Goal: Task Accomplishment & Management: Complete application form

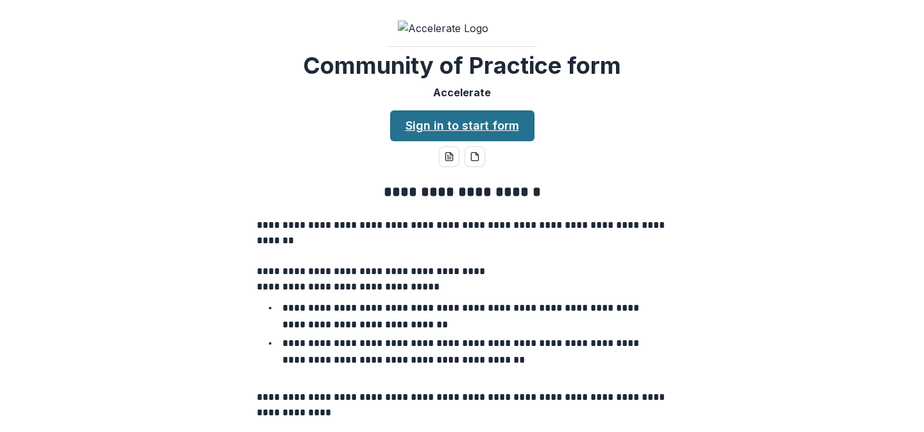
click at [436, 141] on link "Sign in to start form" at bounding box center [462, 125] width 144 height 31
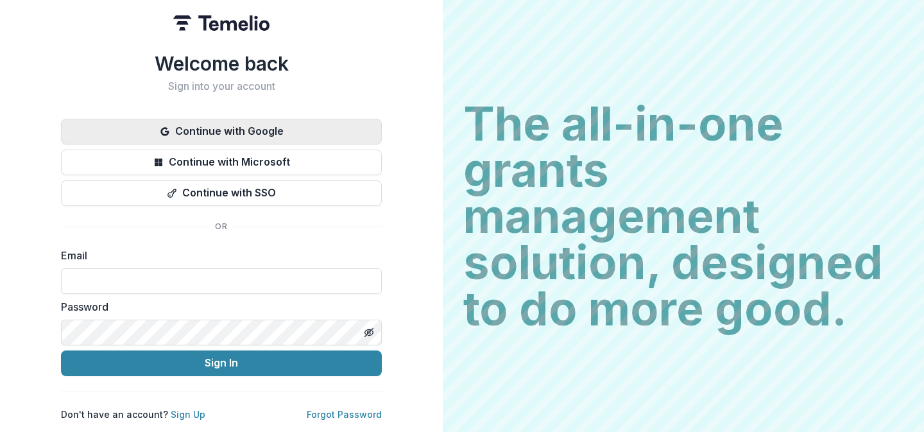
click at [226, 131] on button "Continue with Google" at bounding box center [221, 132] width 321 height 26
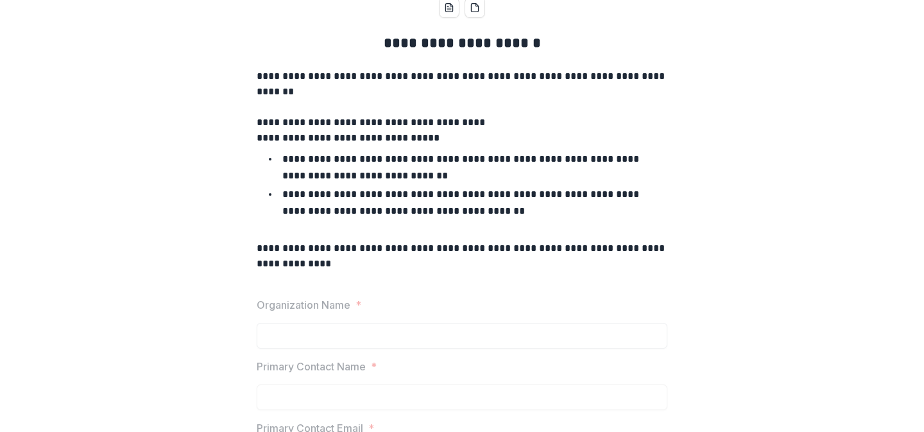
scroll to position [99, 0]
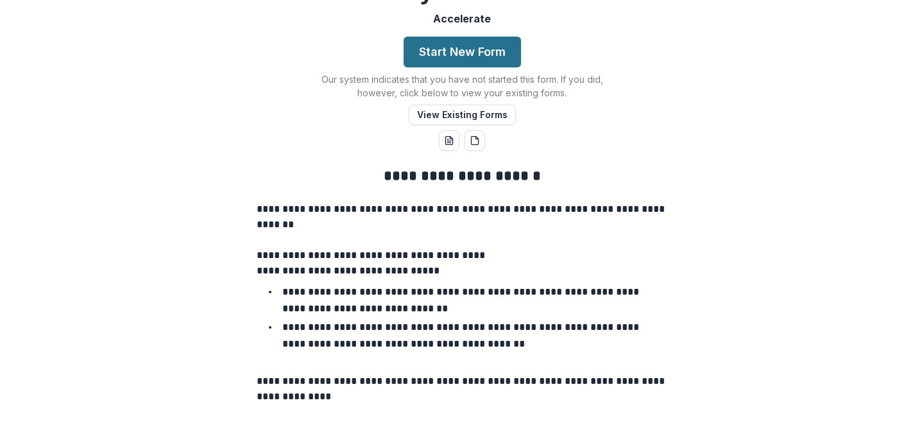
click at [485, 67] on button "Start New Form" at bounding box center [461, 52] width 117 height 31
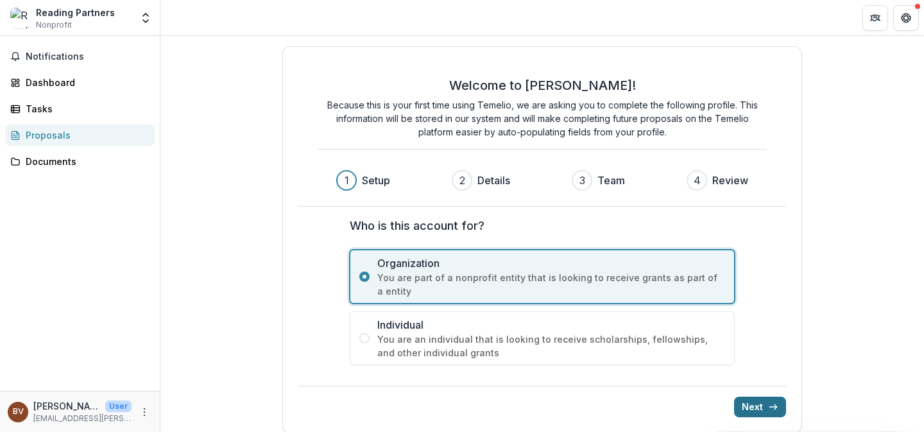
click at [768, 409] on icon "submit" at bounding box center [773, 407] width 10 height 10
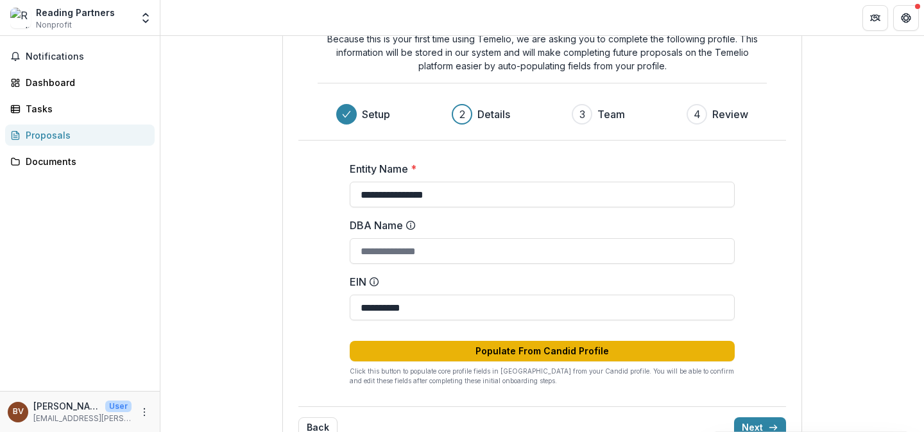
scroll to position [98, 0]
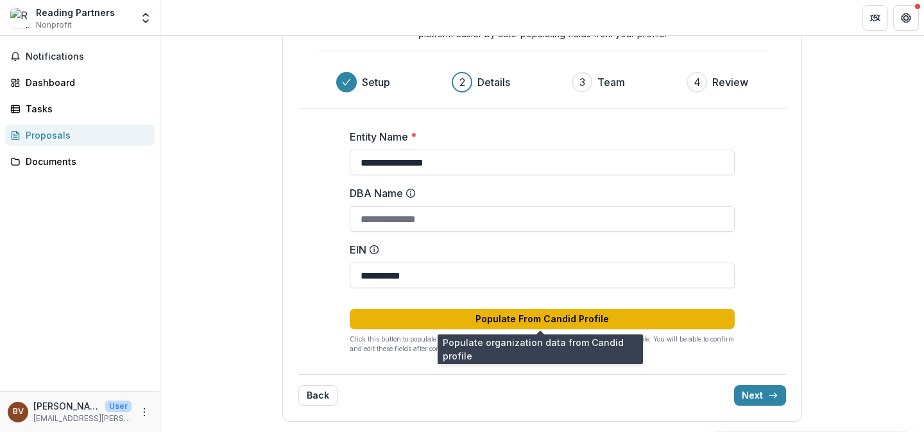
click at [637, 323] on button "Populate From Candid Profile" at bounding box center [542, 319] width 385 height 21
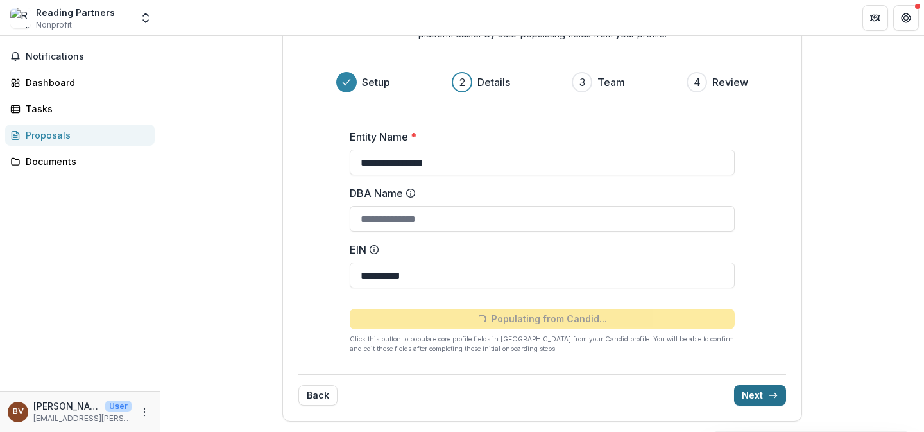
type input "**********"
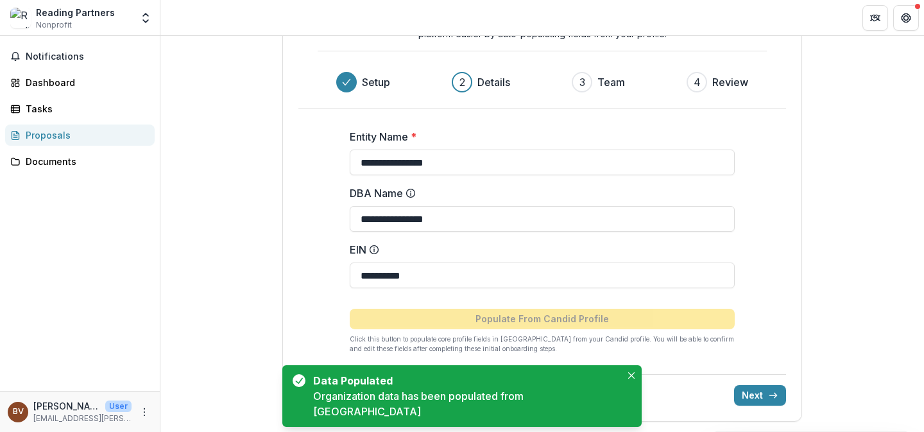
click at [752, 384] on div "Back Next" at bounding box center [542, 389] width 488 height 31
click at [763, 395] on button "Next" at bounding box center [760, 395] width 52 height 21
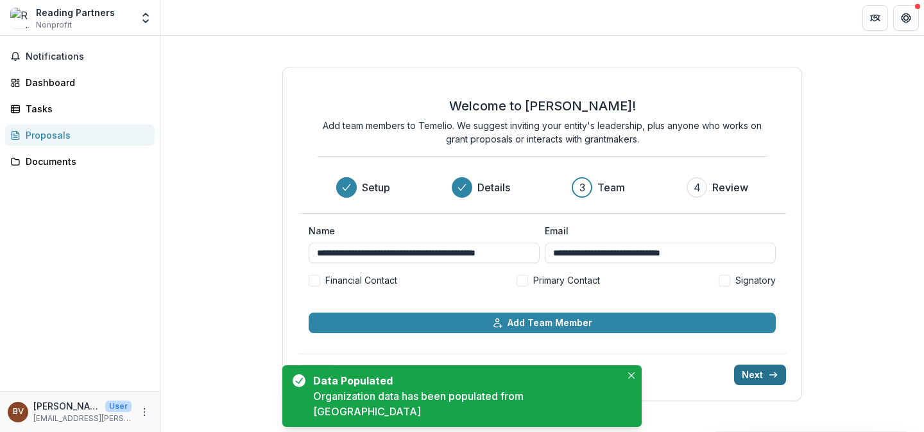
scroll to position [0, 0]
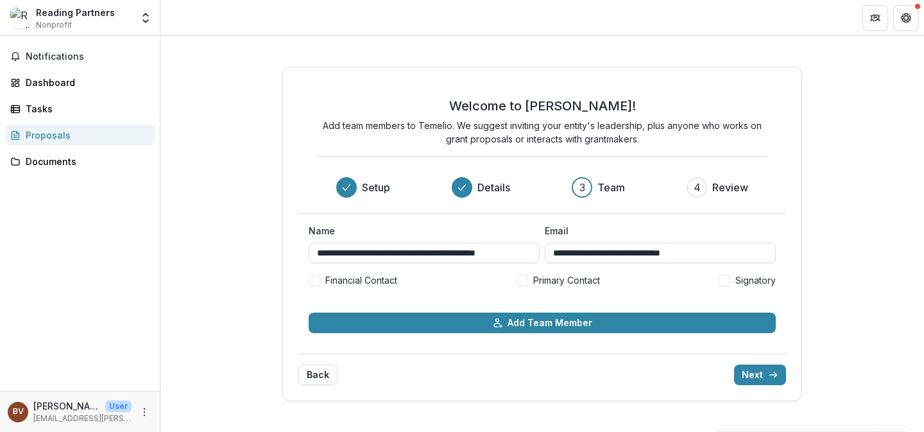
click at [554, 280] on span "Primary Contact" at bounding box center [566, 279] width 67 height 13
click at [767, 368] on button "Next" at bounding box center [760, 374] width 52 height 21
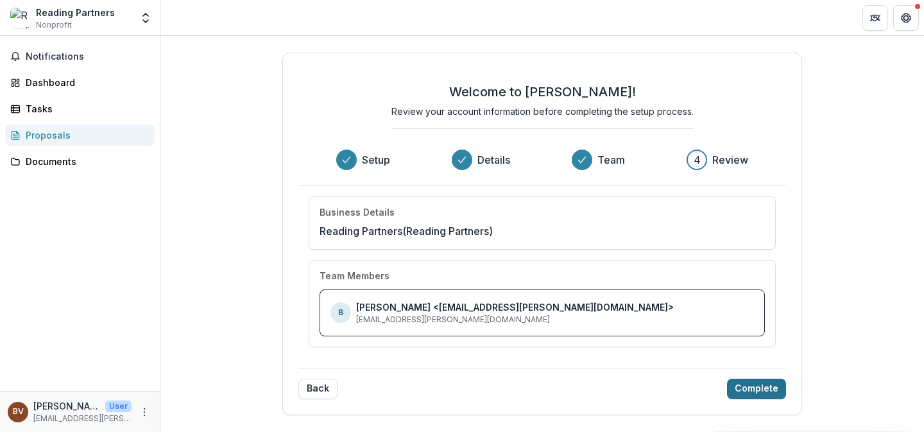
click at [750, 385] on button "Complete" at bounding box center [756, 388] width 59 height 21
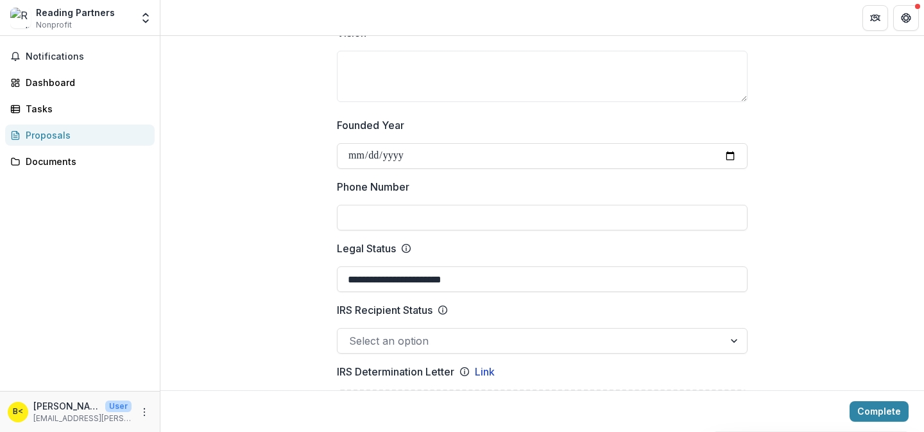
scroll to position [516, 0]
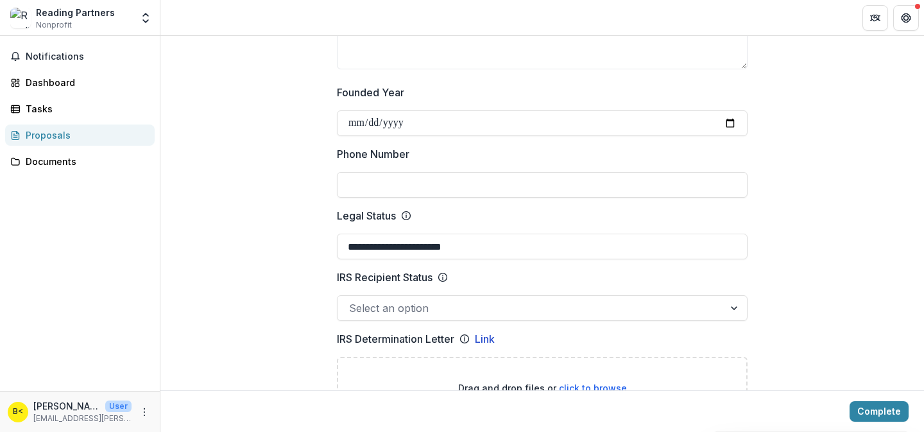
click at [659, 311] on div at bounding box center [530, 308] width 363 height 18
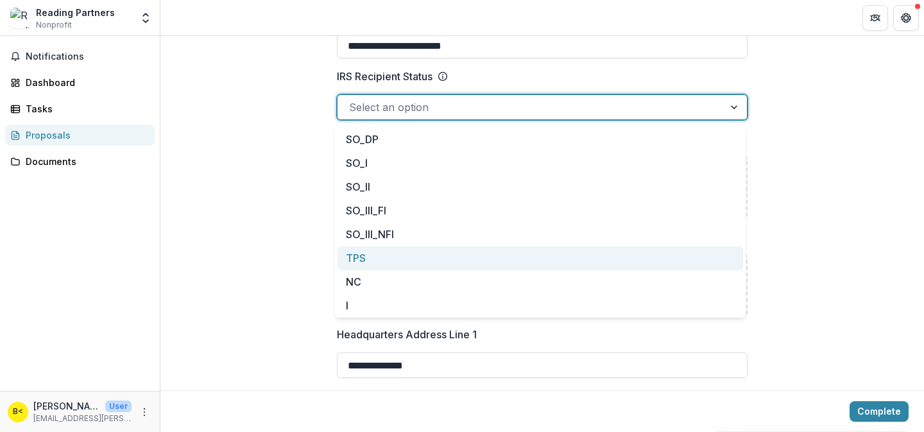
scroll to position [0, 0]
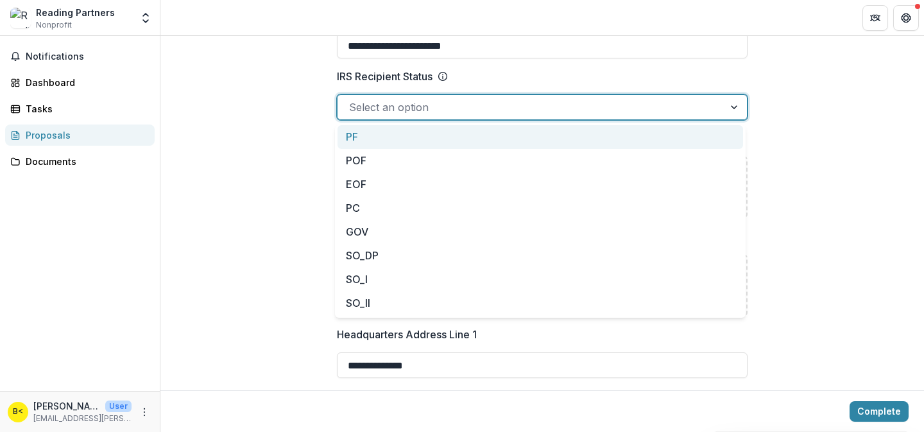
click at [733, 107] on div at bounding box center [735, 107] width 23 height 24
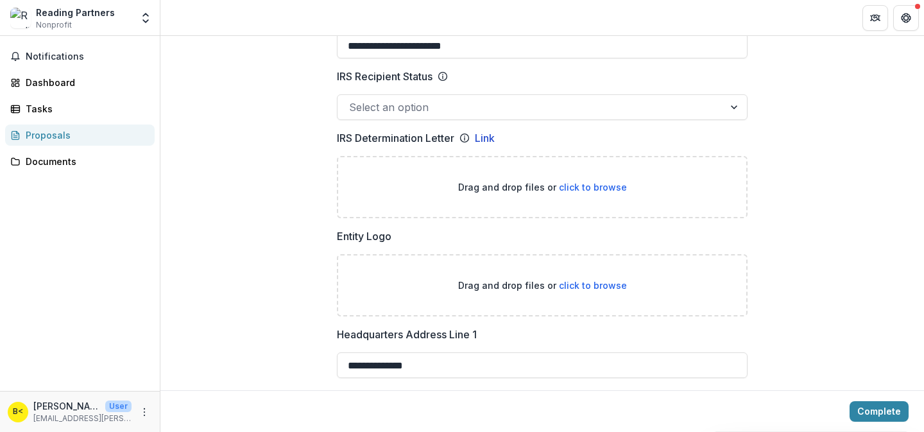
click at [590, 179] on div "Drag and drop files or click to browse" at bounding box center [542, 187] width 411 height 62
type input "**********"
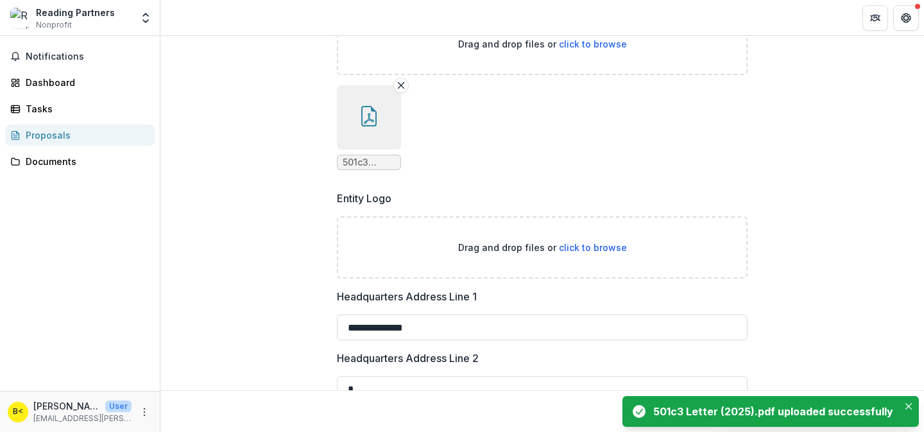
scroll to position [876, 0]
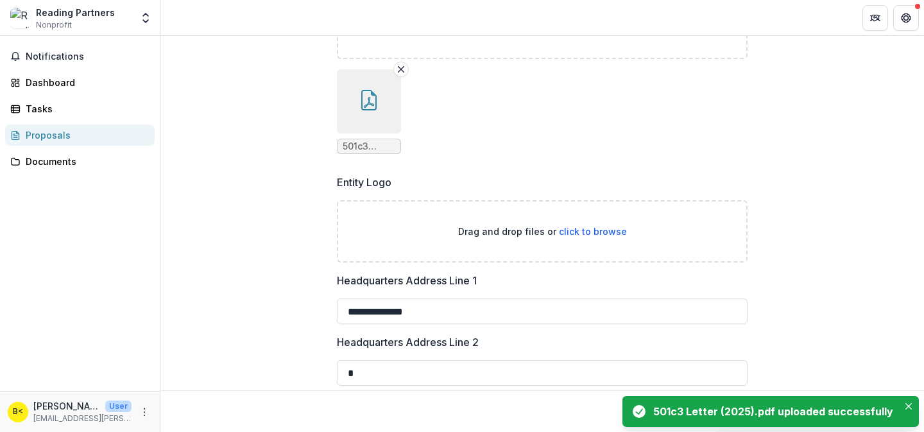
click at [516, 232] on p "Drag and drop files or click to browse" at bounding box center [542, 231] width 169 height 13
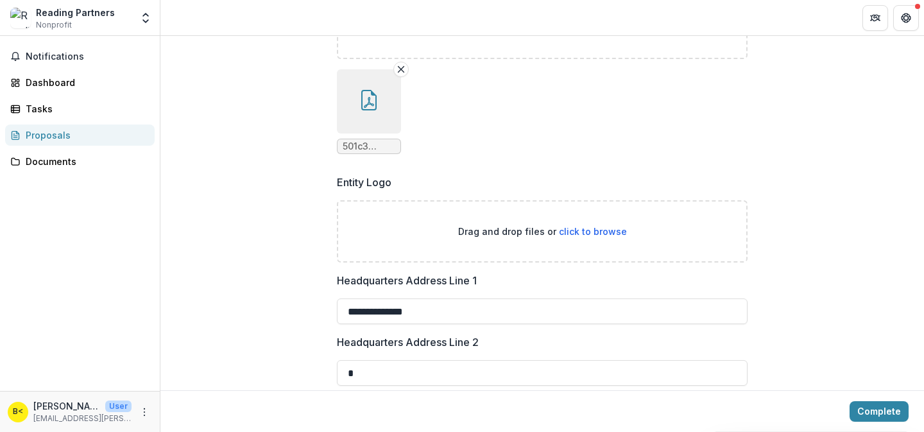
type input "**********"
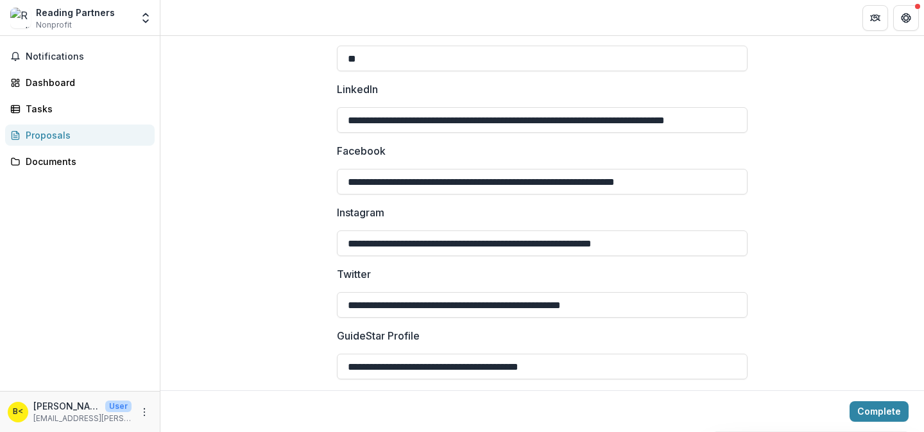
scroll to position [2044, 0]
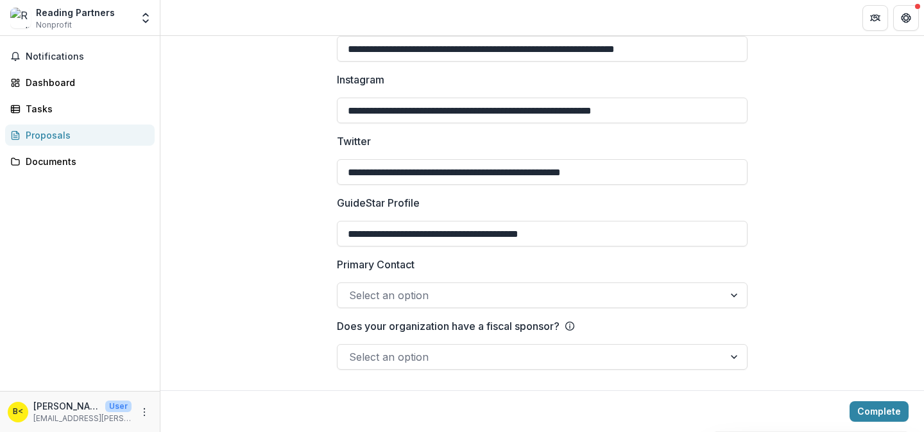
click at [516, 296] on div at bounding box center [530, 295] width 363 height 18
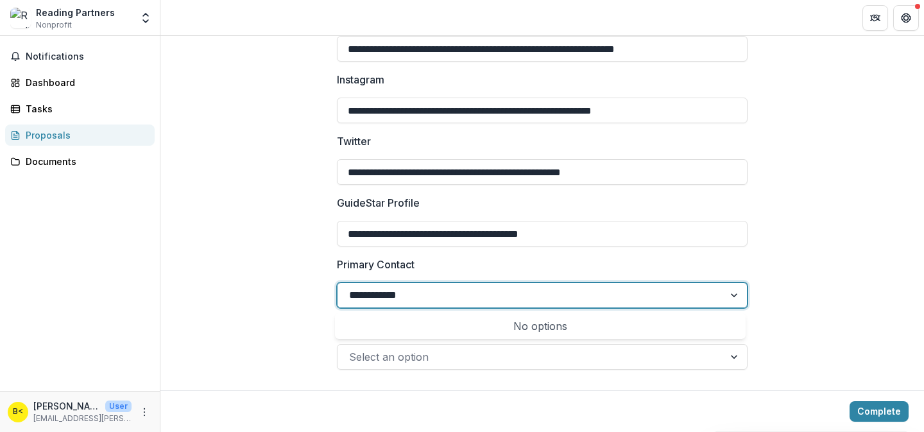
type input "**********"
click at [562, 319] on div "No options" at bounding box center [539, 326] width 405 height 26
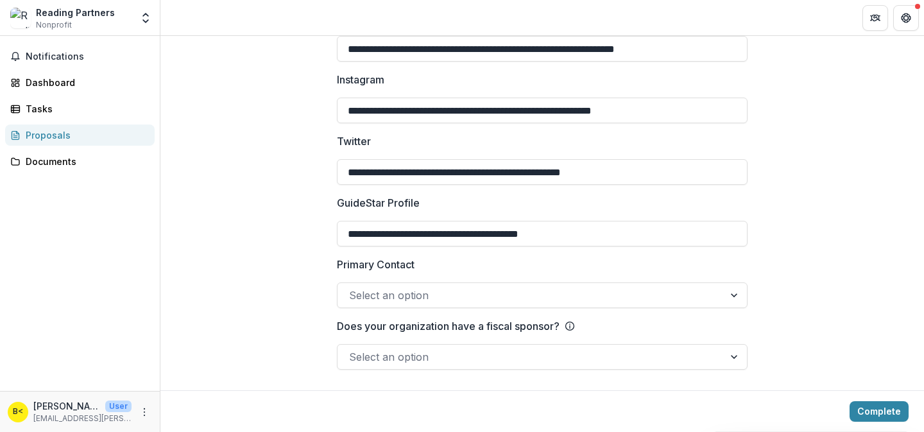
click at [428, 362] on div at bounding box center [530, 357] width 363 height 18
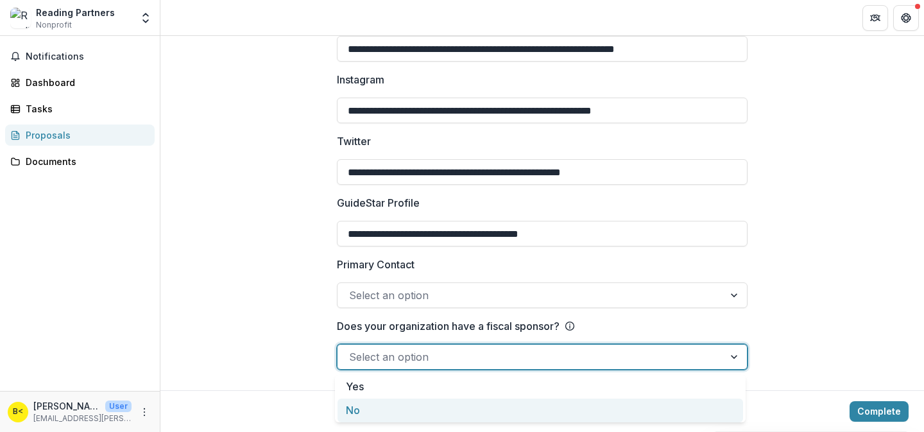
click at [346, 407] on div "No" at bounding box center [539, 410] width 405 height 24
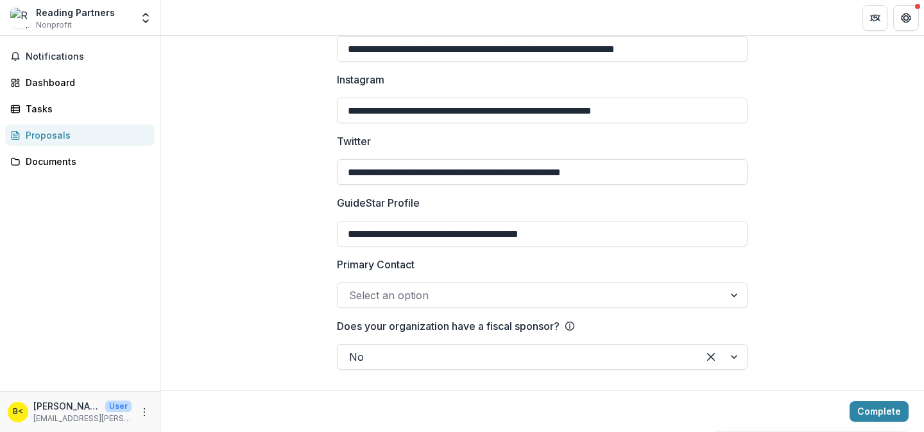
click at [566, 296] on div at bounding box center [530, 295] width 363 height 18
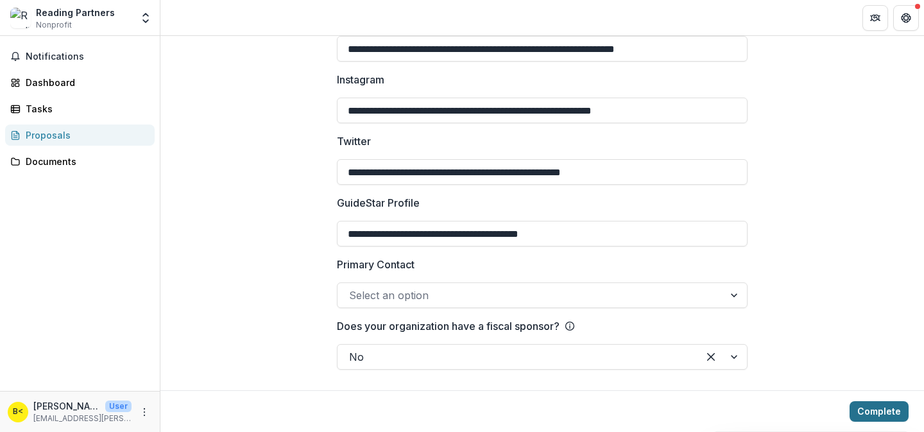
click at [877, 405] on button "Complete" at bounding box center [878, 411] width 59 height 21
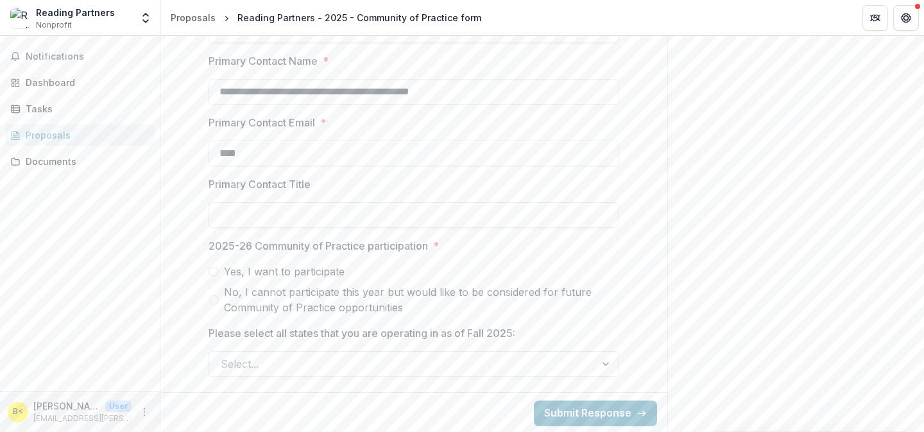
scroll to position [630, 0]
click at [343, 147] on input "****" at bounding box center [413, 152] width 411 height 26
drag, startPoint x: 286, startPoint y: 91, endPoint x: 503, endPoint y: 95, distance: 216.8
click at [503, 95] on input "**********" at bounding box center [413, 90] width 411 height 26
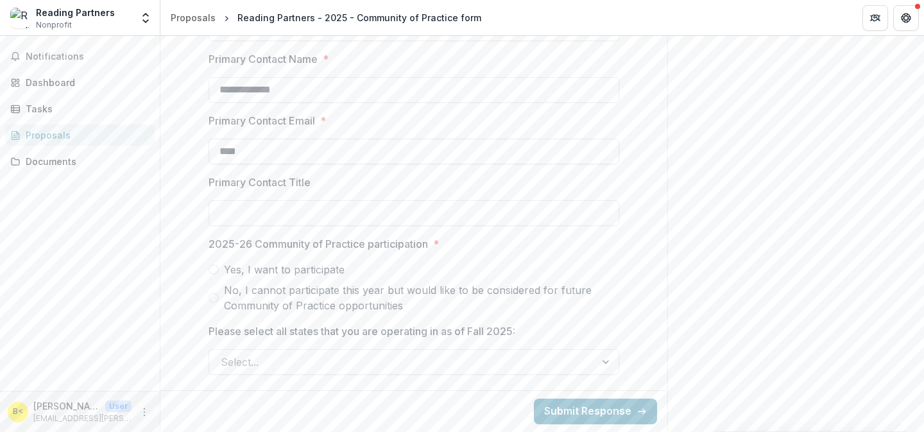
type input "**********"
click at [317, 156] on input "****" at bounding box center [413, 152] width 411 height 26
type input "**********"
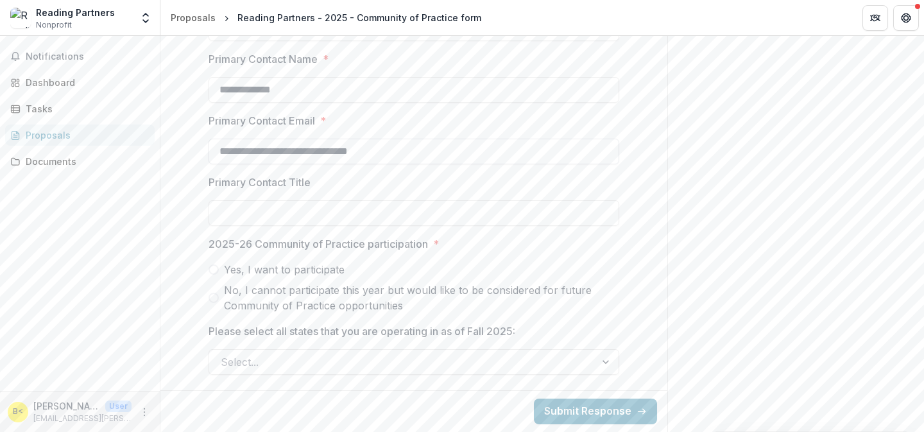
type input "**********"
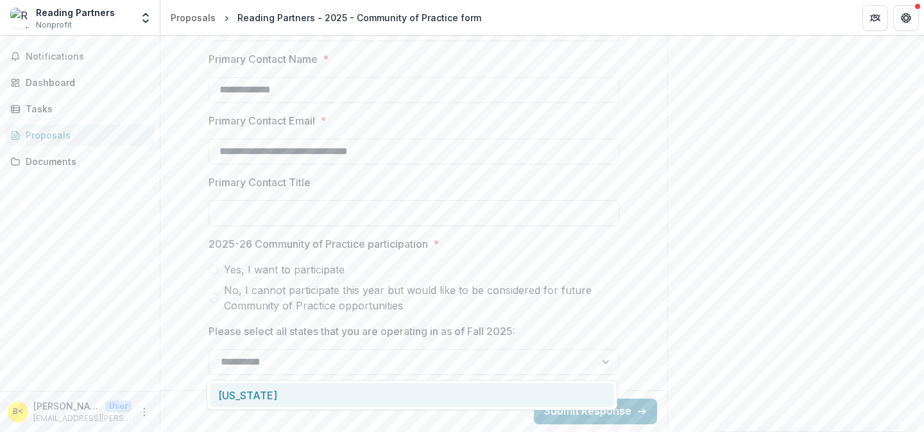
click at [335, 214] on input "Primary Contact Title" at bounding box center [413, 213] width 411 height 26
click at [249, 275] on span "Yes, I want to participate" at bounding box center [284, 269] width 121 height 15
type input "**********"
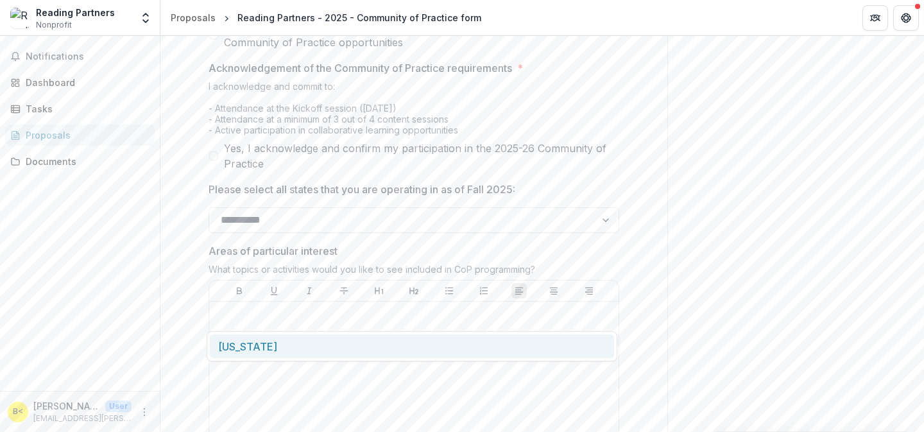
scroll to position [805, 0]
click at [248, 170] on span "Yes, I acknowledge and confirm my participation in the 2025-26 Community of Pra…" at bounding box center [421, 154] width 395 height 31
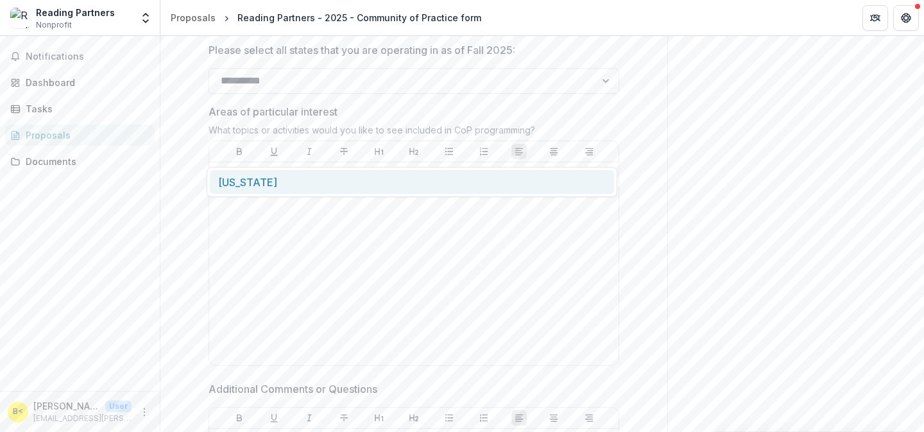
scroll to position [964, 0]
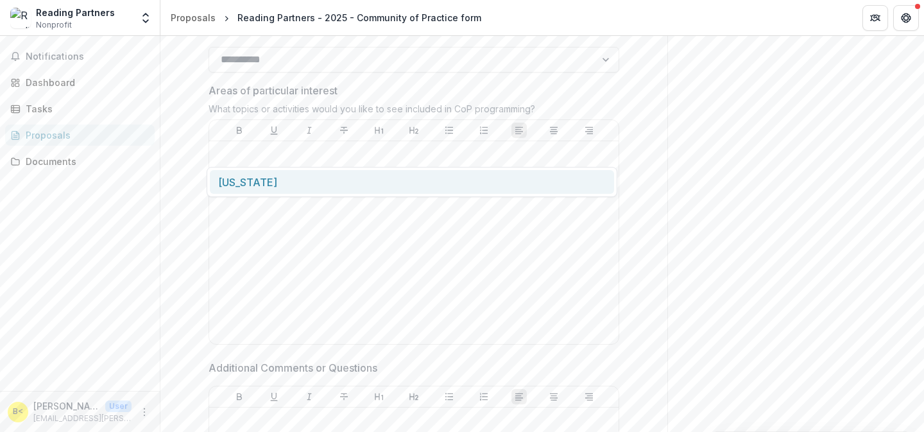
click at [345, 182] on div "[US_STATE]" at bounding box center [412, 182] width 404 height 24
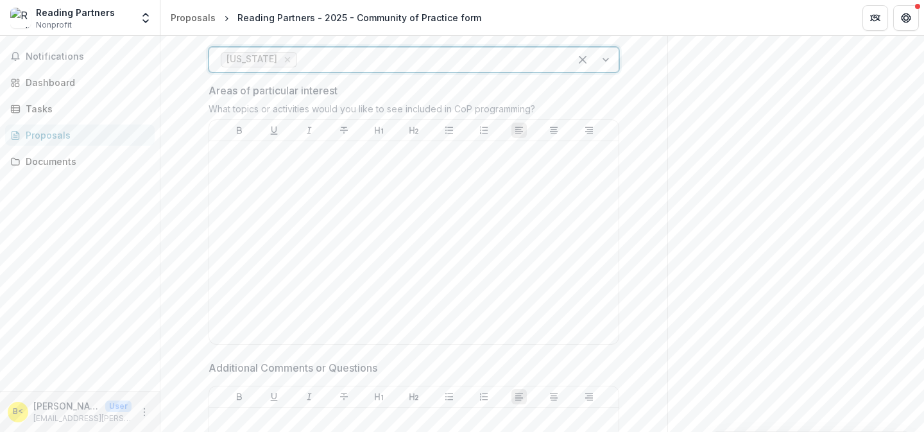
click at [390, 72] on div "[US_STATE]" at bounding box center [413, 60] width 411 height 26
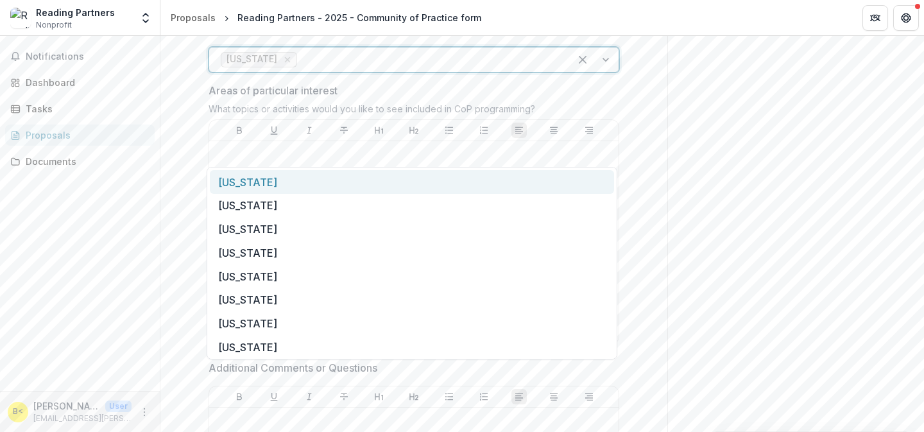
click at [483, 69] on div at bounding box center [429, 60] width 258 height 18
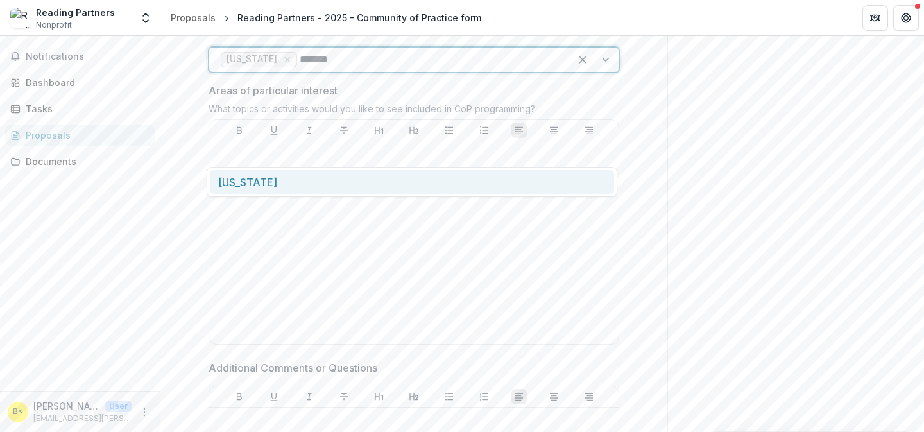
type input "********"
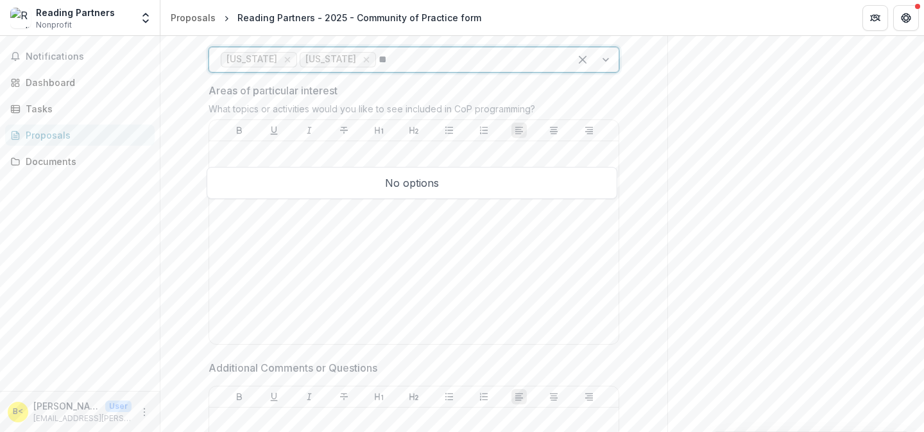
type input "*"
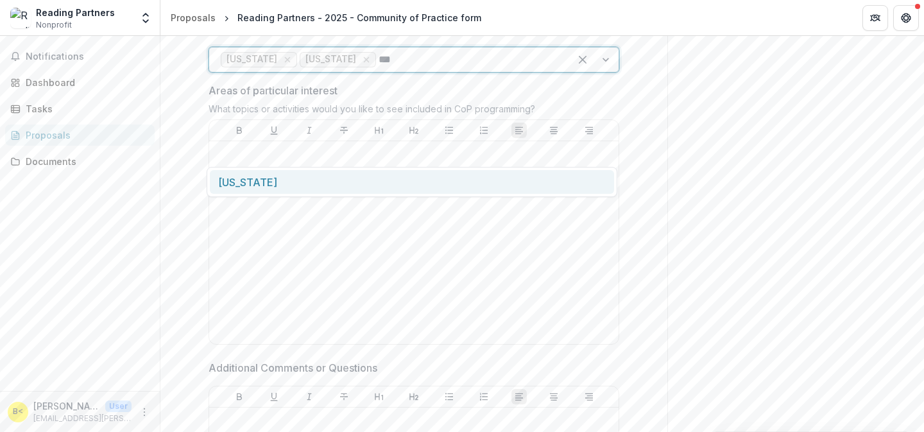
type input "****"
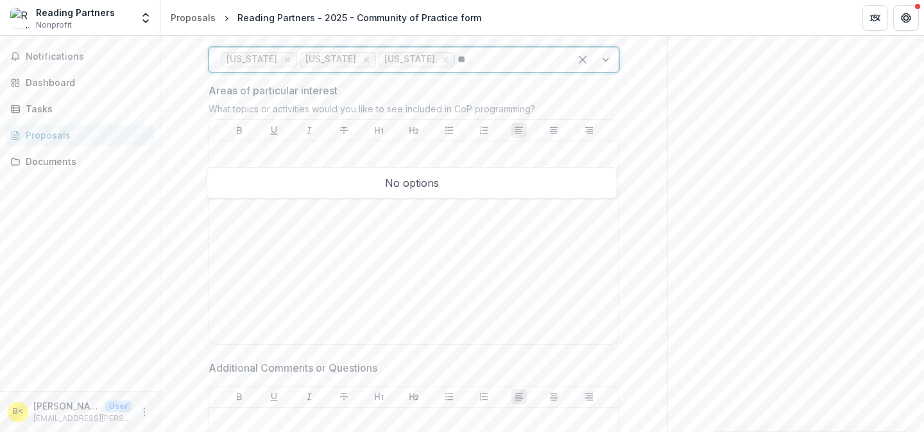
type input "*"
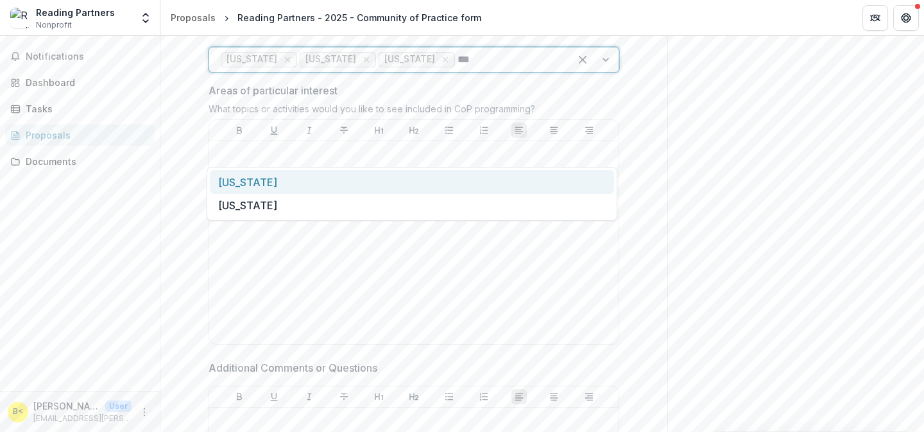
type input "****"
click at [498, 174] on div "[US_STATE]" at bounding box center [412, 182] width 404 height 24
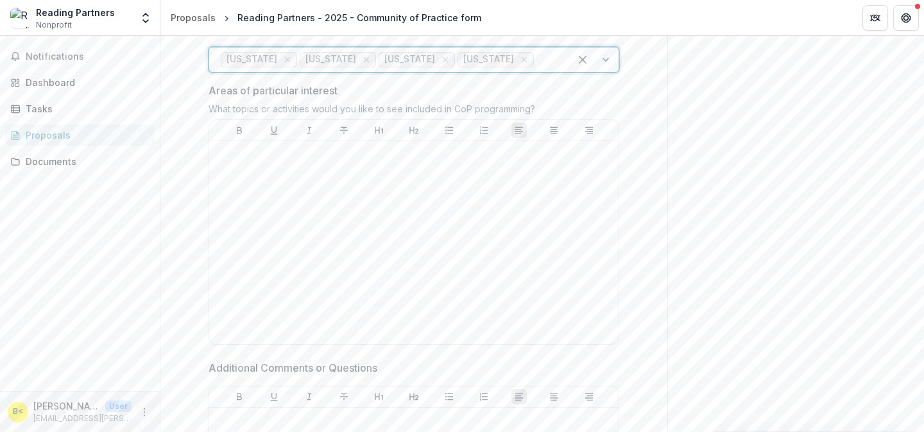
type input "*"
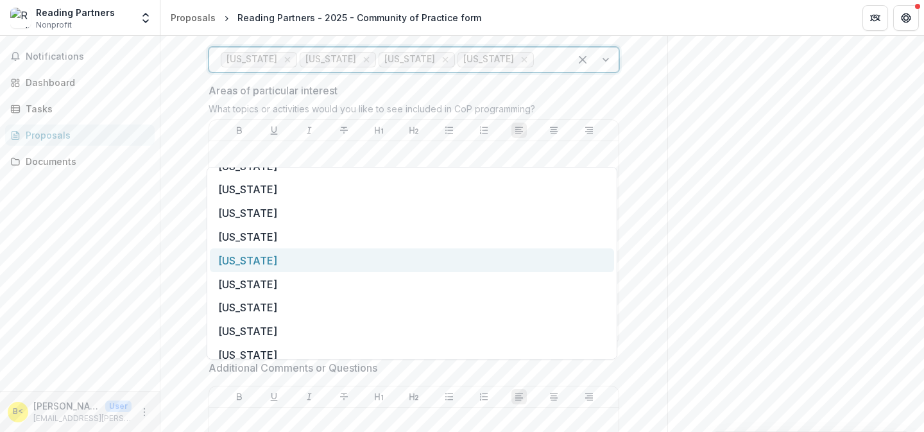
scroll to position [325, 0]
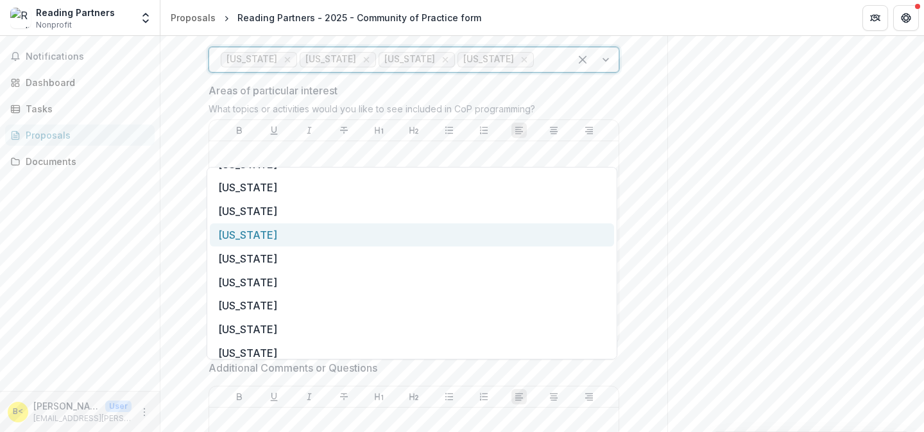
click at [240, 236] on div "[US_STATE]" at bounding box center [412, 235] width 404 height 24
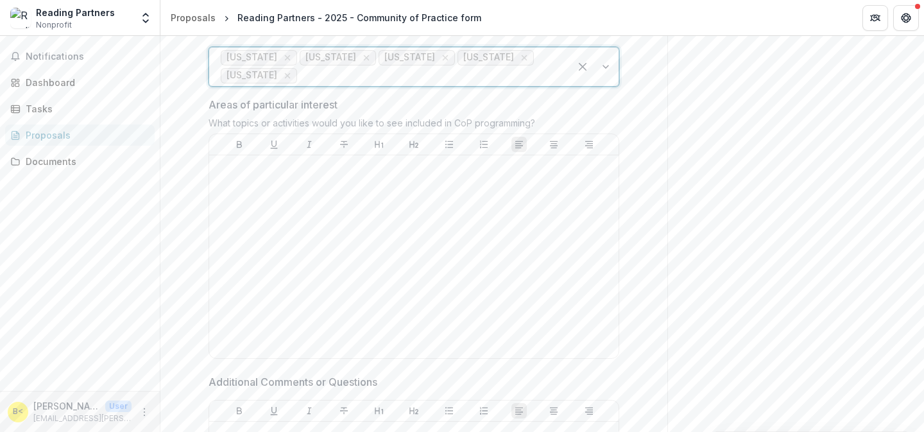
click at [357, 85] on div at bounding box center [429, 76] width 258 height 18
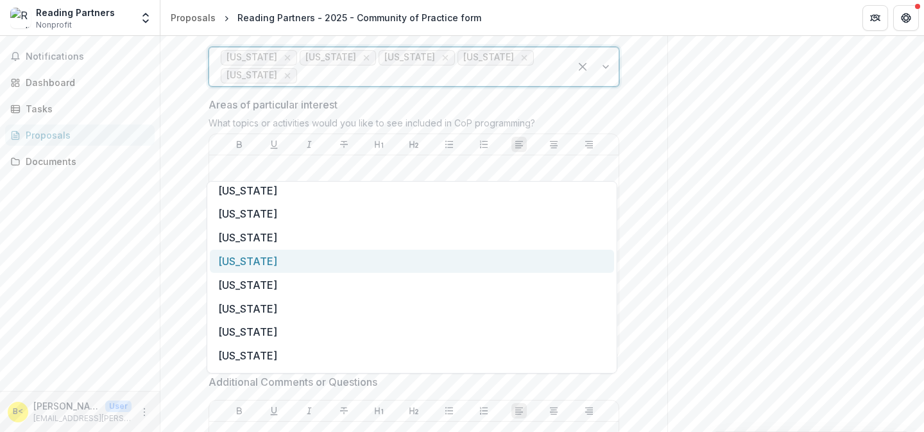
scroll to position [316, 0]
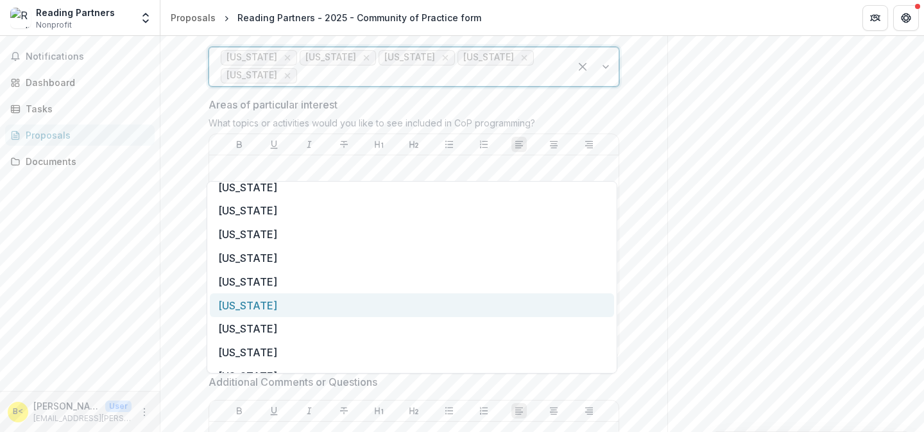
click at [221, 305] on div "[US_STATE]" at bounding box center [412, 305] width 404 height 24
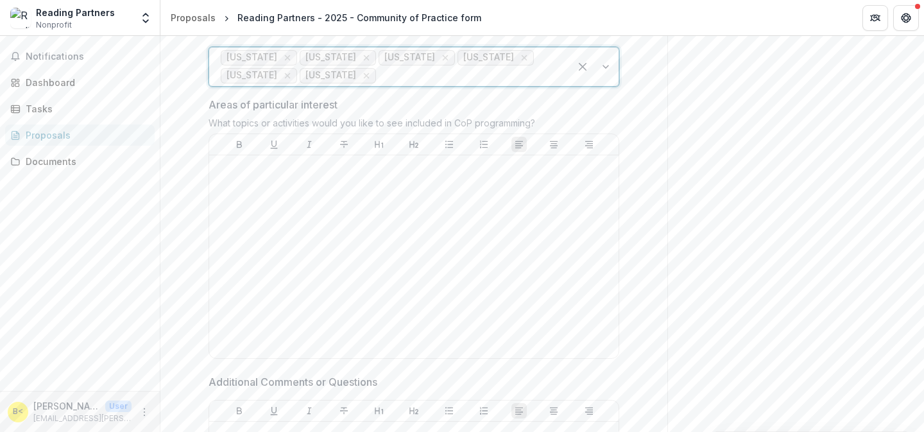
click at [510, 85] on div at bounding box center [468, 76] width 180 height 18
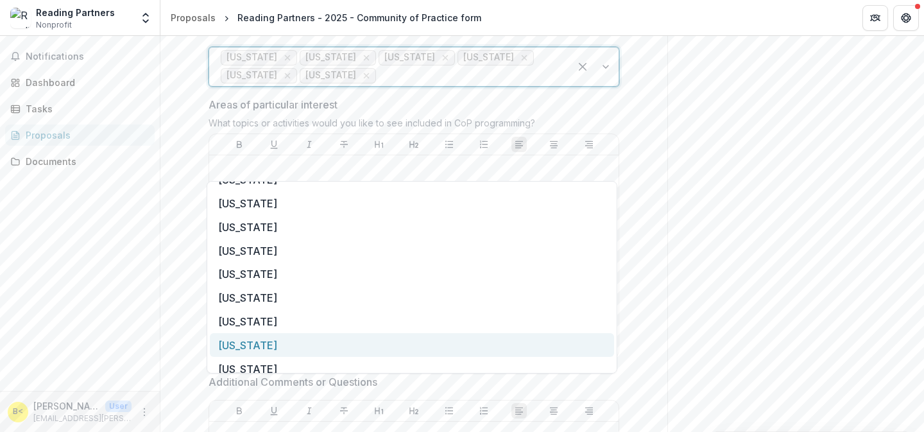
scroll to position [276, 0]
click at [260, 341] on div "[US_STATE]" at bounding box center [412, 345] width 404 height 24
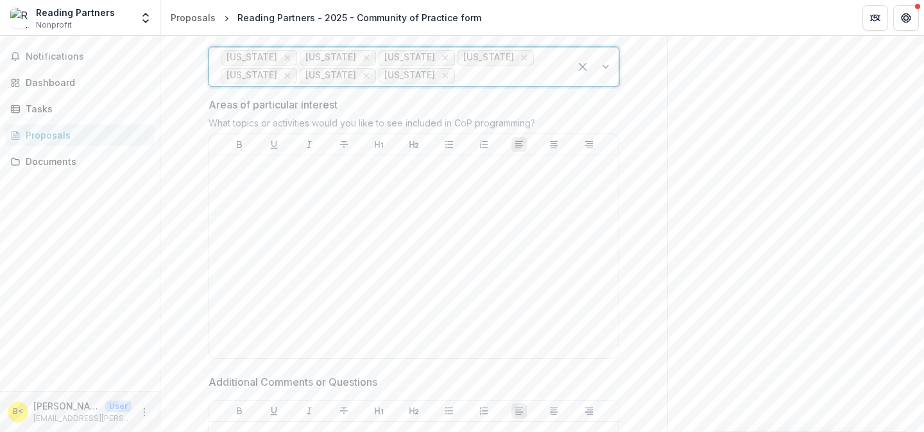
click at [522, 85] on div at bounding box center [507, 76] width 101 height 18
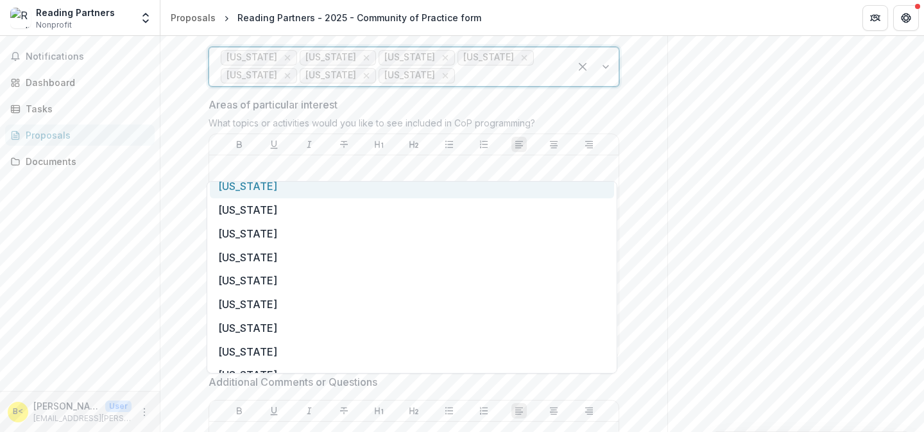
scroll to position [483, 0]
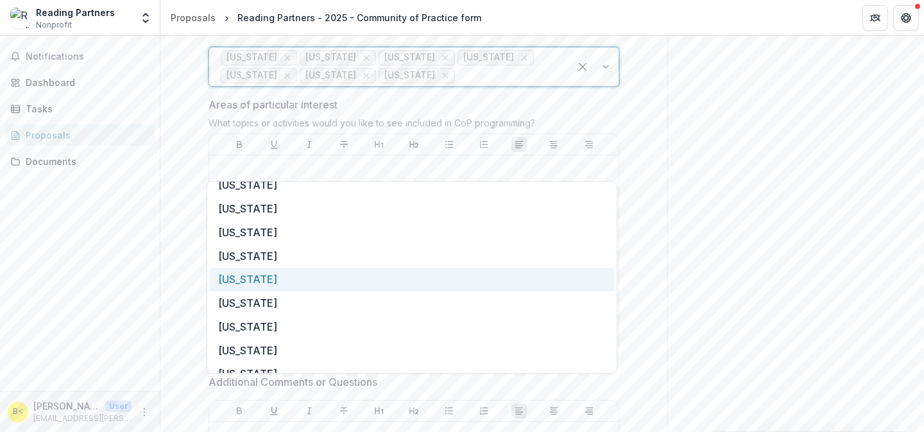
click at [281, 278] on div "[US_STATE]" at bounding box center [412, 279] width 404 height 24
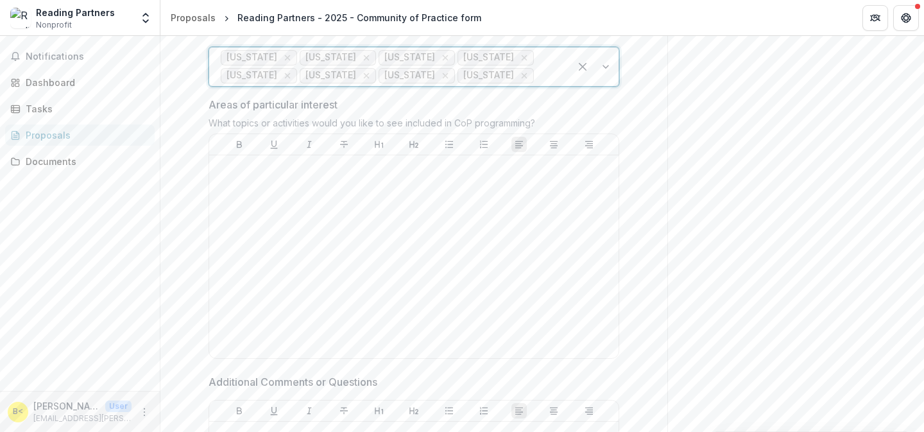
click at [570, 86] on div at bounding box center [594, 66] width 49 height 38
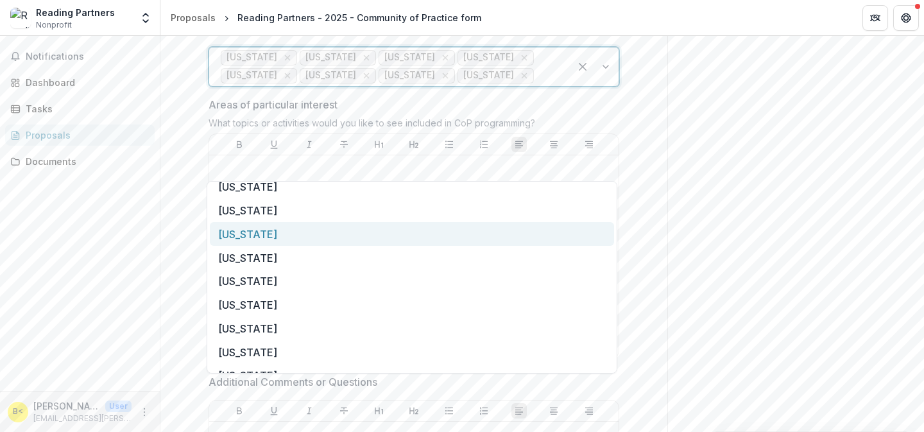
scroll to position [482, 0]
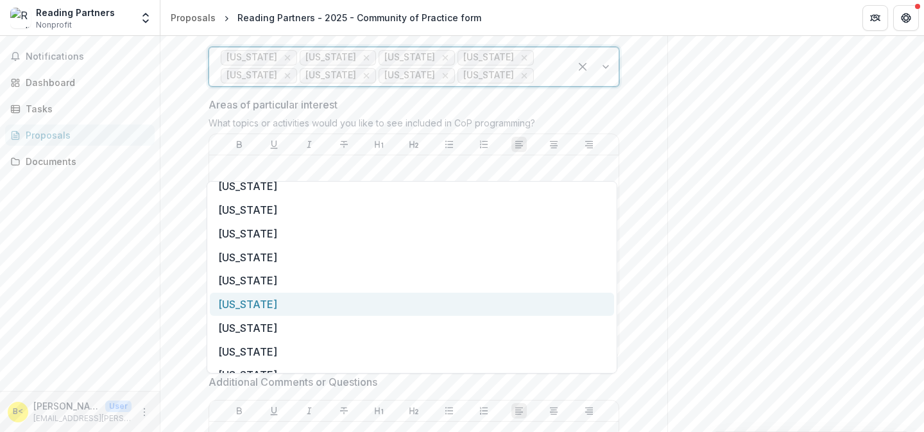
click at [322, 299] on div "[US_STATE]" at bounding box center [412, 304] width 404 height 24
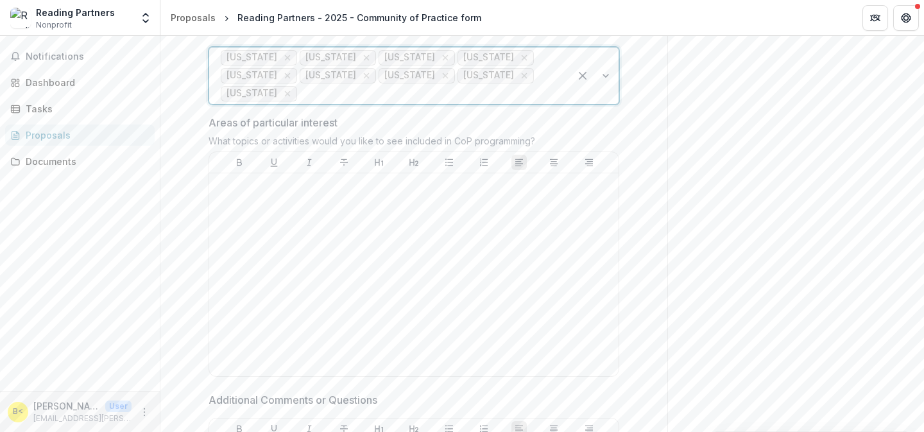
click at [367, 103] on div at bounding box center [429, 94] width 258 height 18
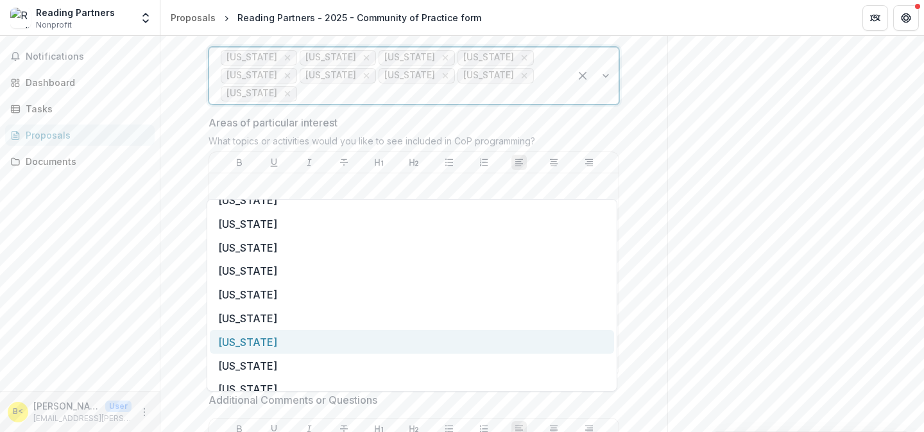
scroll to position [623, 0]
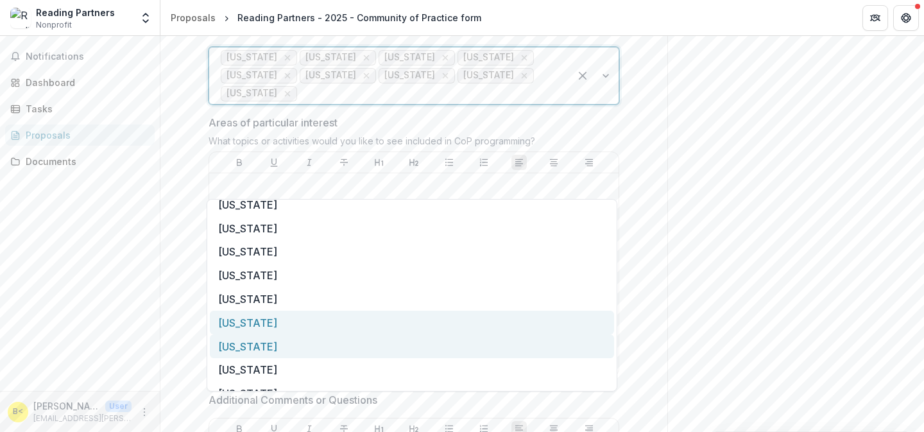
click at [259, 342] on div "[US_STATE]" at bounding box center [412, 346] width 404 height 24
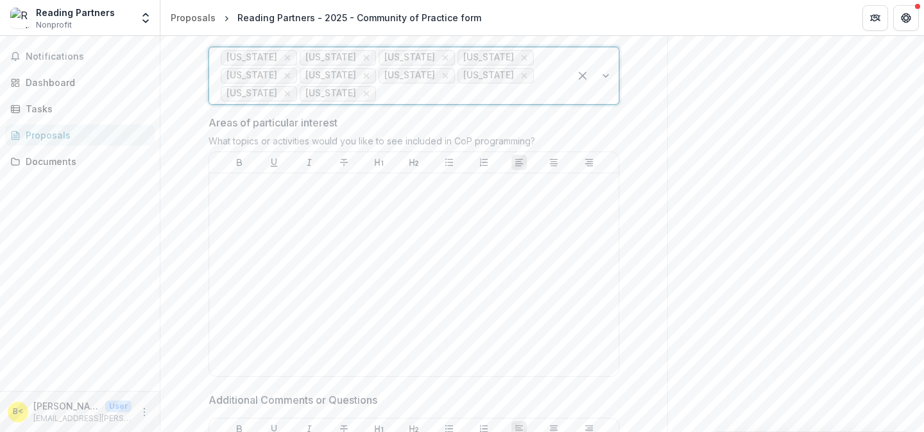
click at [480, 103] on div at bounding box center [468, 94] width 180 height 18
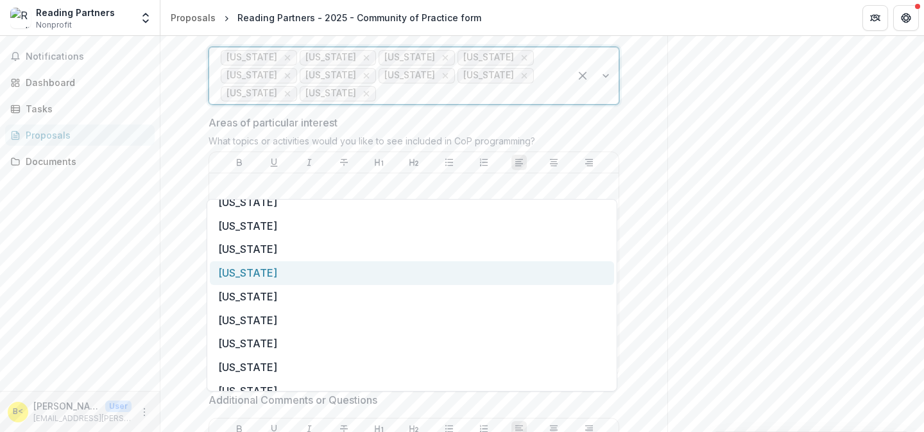
scroll to position [781, 0]
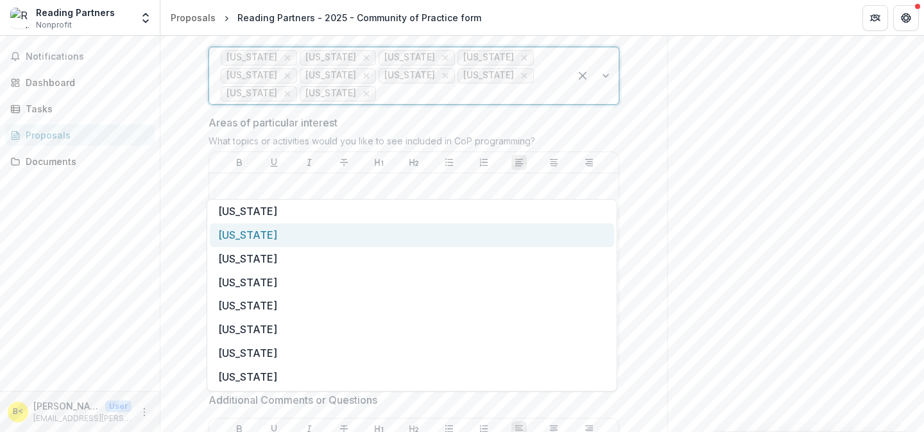
click at [303, 235] on div "[US_STATE]" at bounding box center [412, 235] width 404 height 24
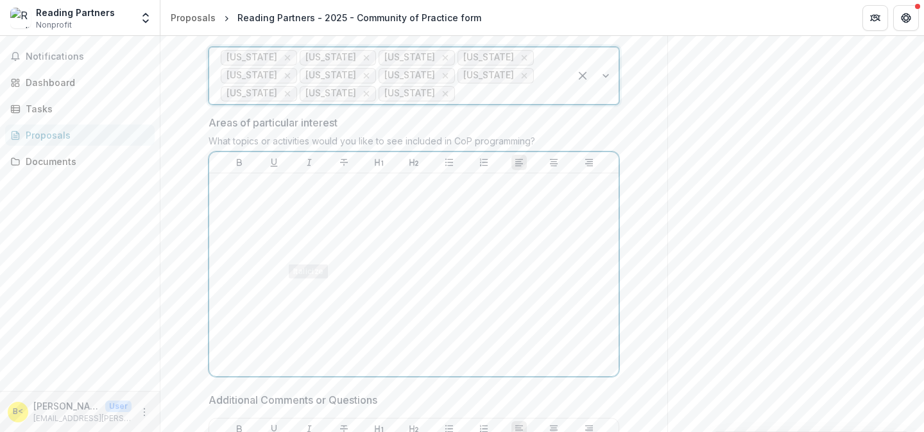
click at [349, 371] on div at bounding box center [413, 274] width 399 height 192
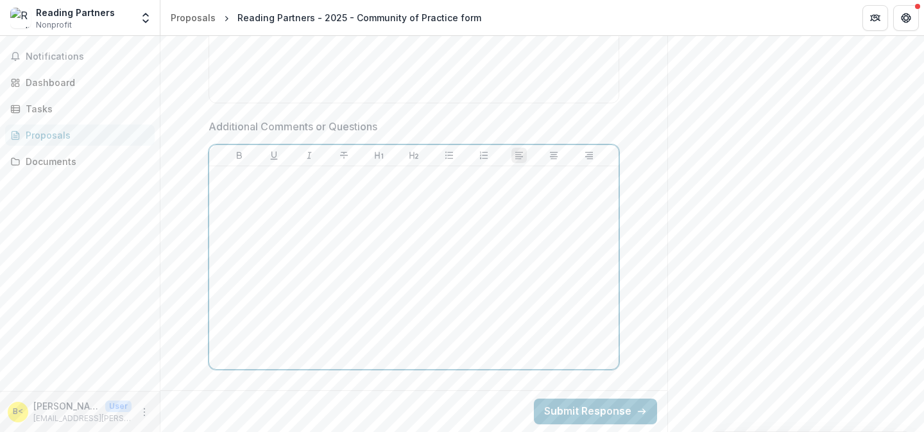
click at [349, 364] on div at bounding box center [413, 267] width 399 height 192
click at [574, 414] on button "Submit Response" at bounding box center [595, 411] width 123 height 26
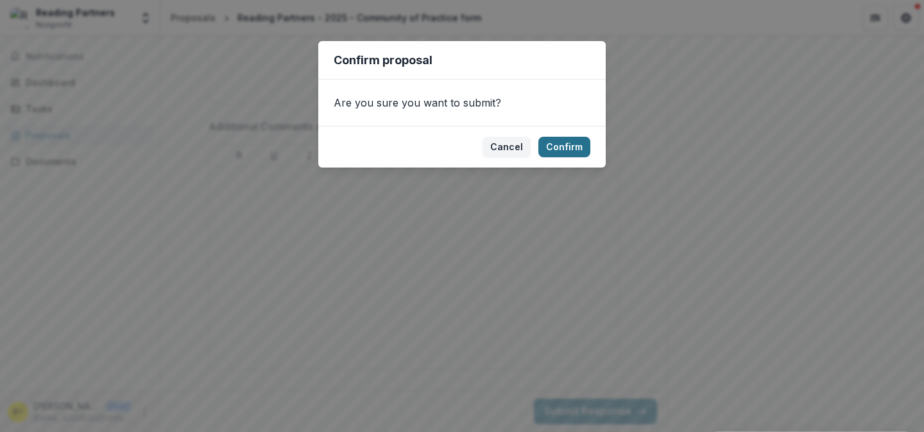
click at [581, 144] on button "Confirm" at bounding box center [564, 147] width 52 height 21
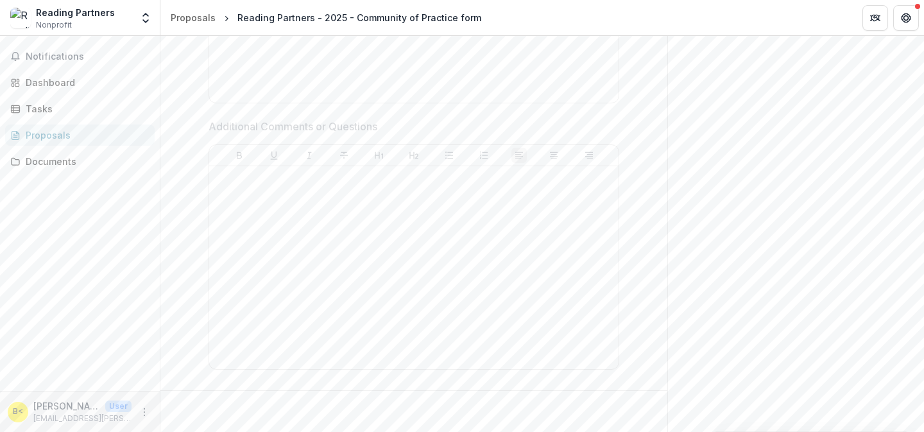
scroll to position [138, 0]
